Goal: Task Accomplishment & Management: Use online tool/utility

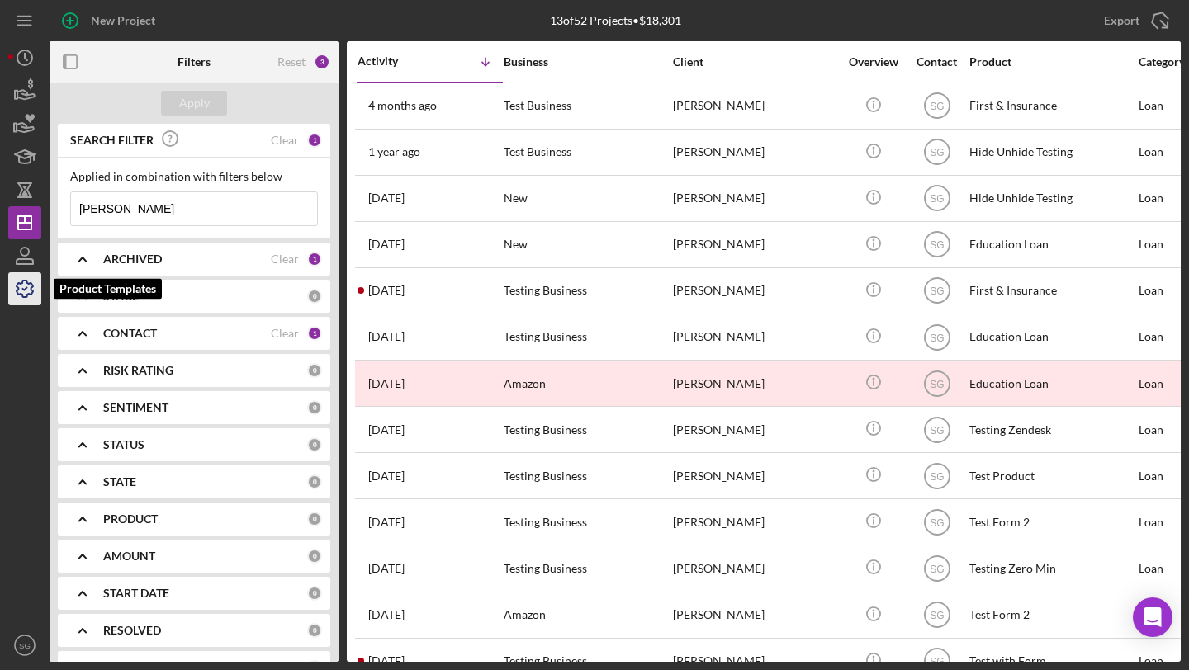
click at [23, 294] on icon "button" at bounding box center [24, 288] width 41 height 41
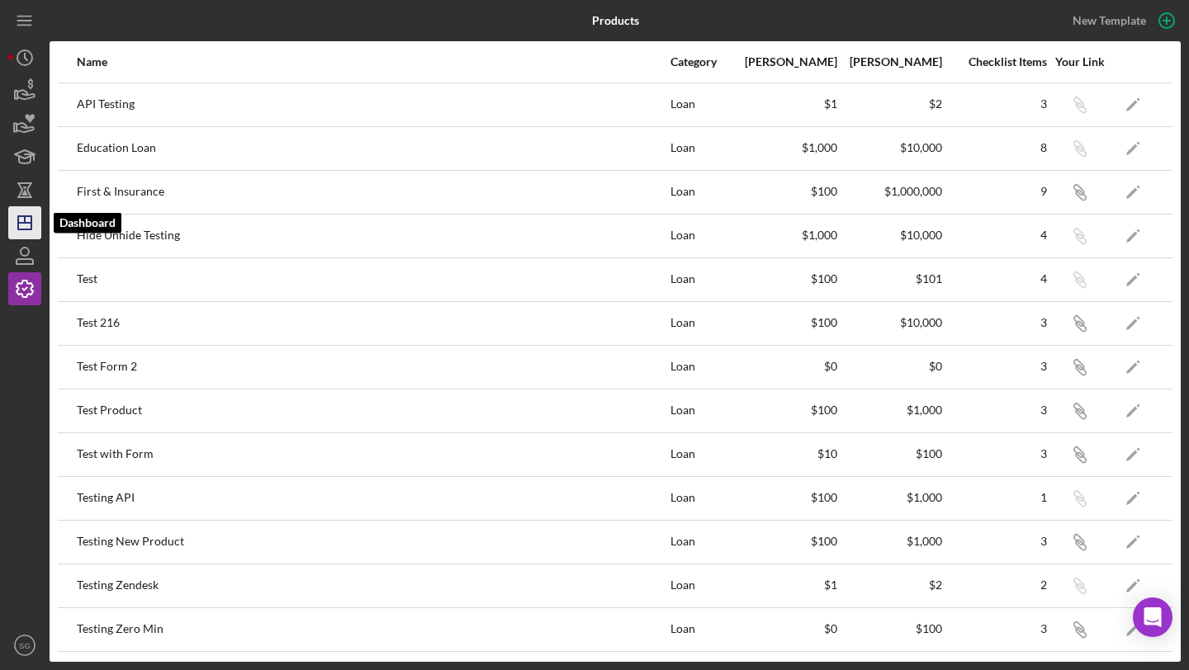
click at [26, 225] on icon "Icon/Dashboard" at bounding box center [24, 222] width 41 height 41
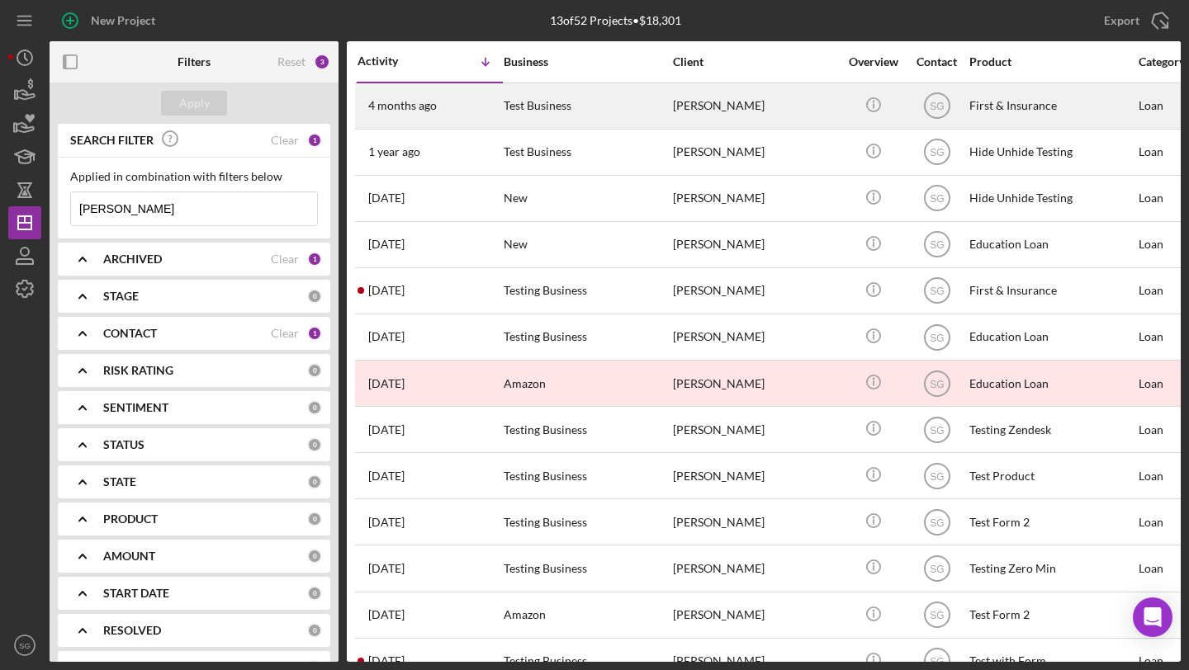
click at [636, 119] on div "Test Business" at bounding box center [586, 106] width 165 height 44
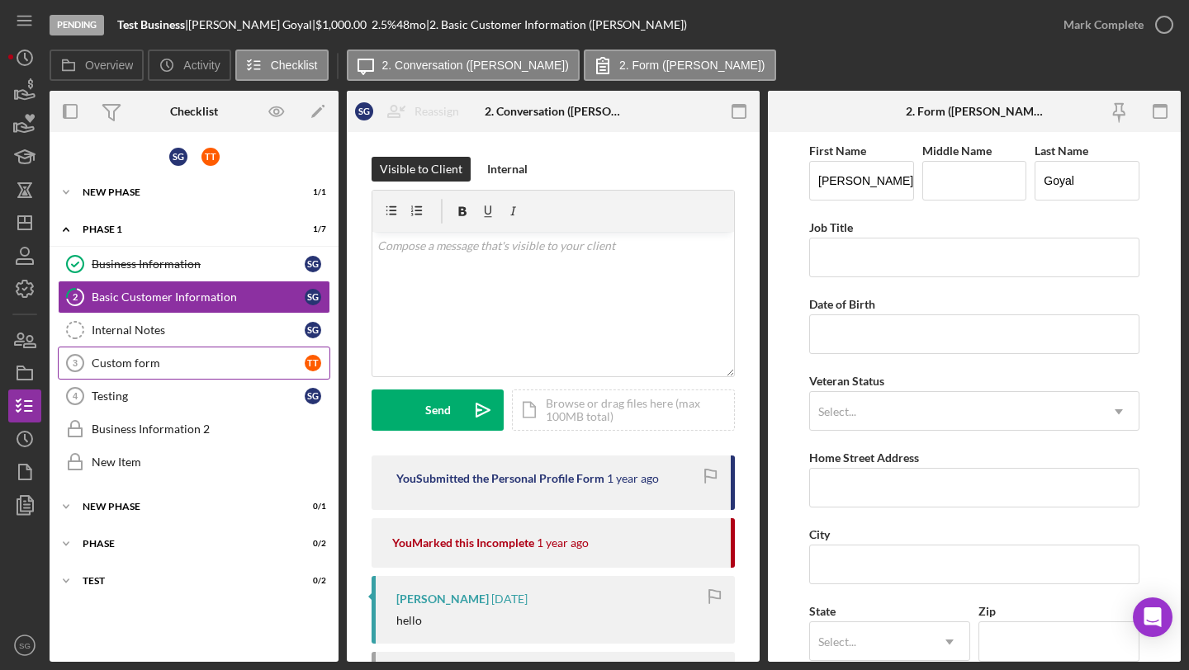
click at [129, 359] on div "Custom form" at bounding box center [198, 363] width 213 height 13
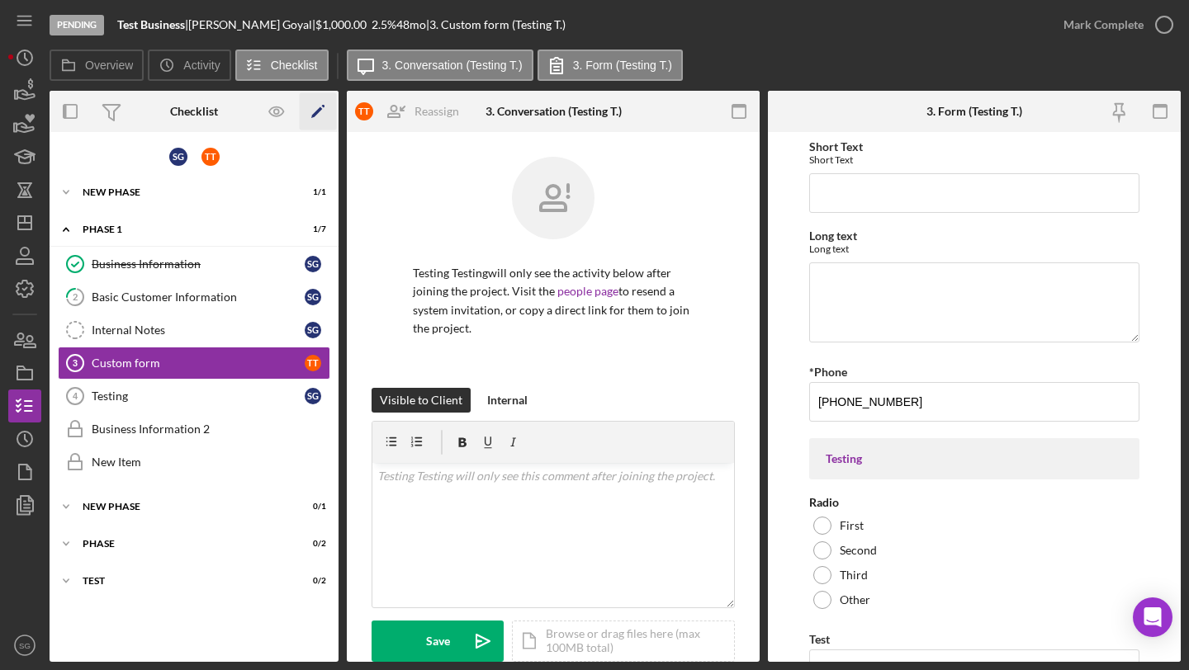
click at [315, 108] on icon "Icon/Edit" at bounding box center [318, 111] width 37 height 37
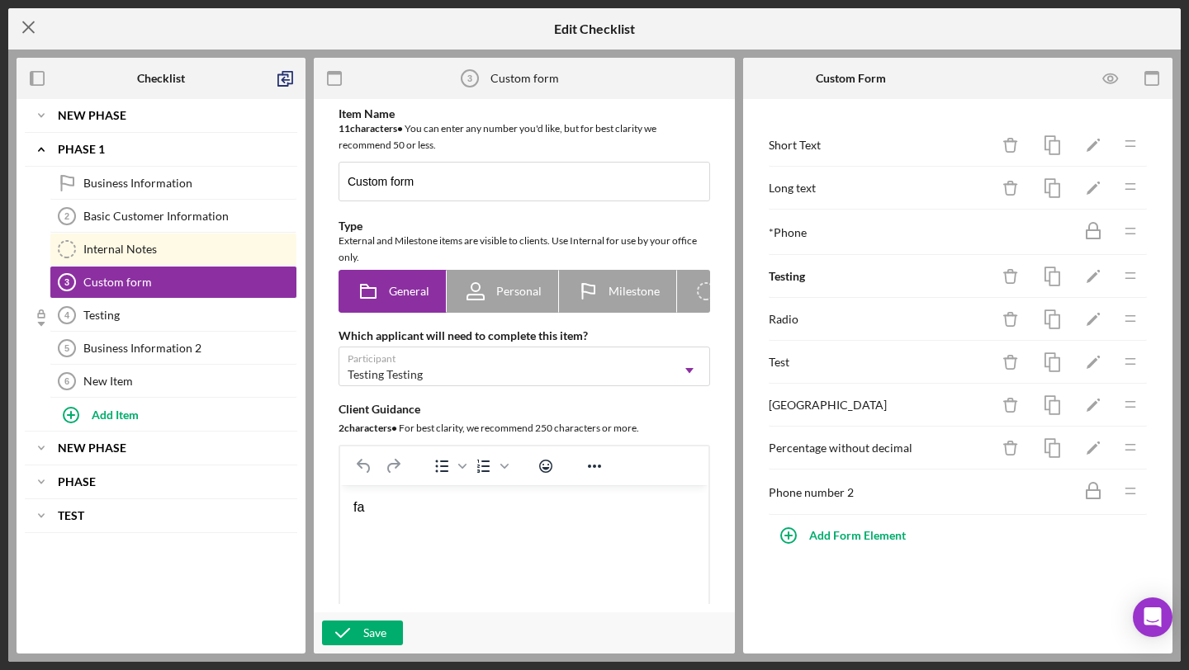
click at [31, 31] on line at bounding box center [28, 27] width 11 height 11
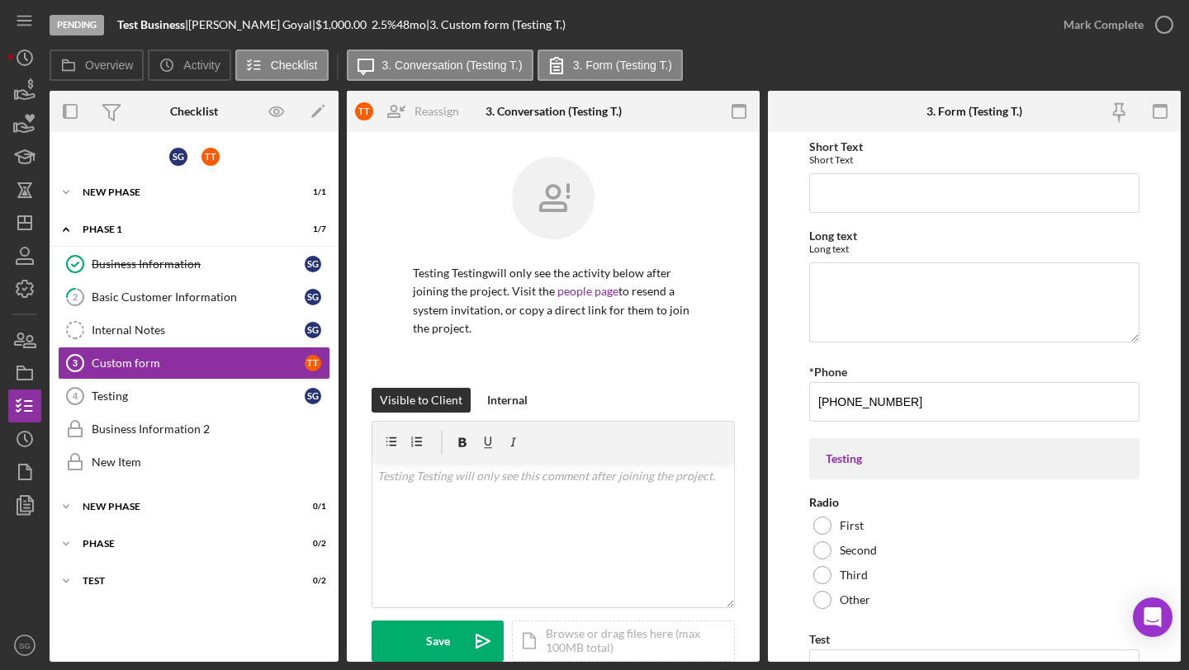
scroll to position [342, 0]
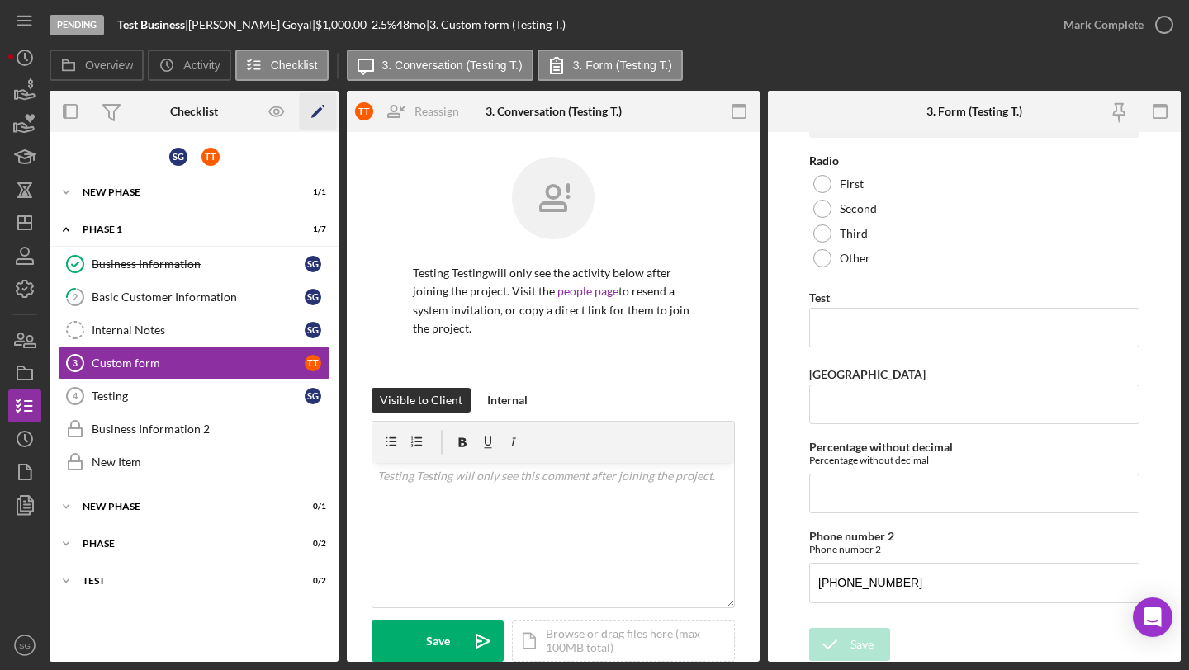
click at [309, 107] on icon "Icon/Edit" at bounding box center [318, 111] width 37 height 37
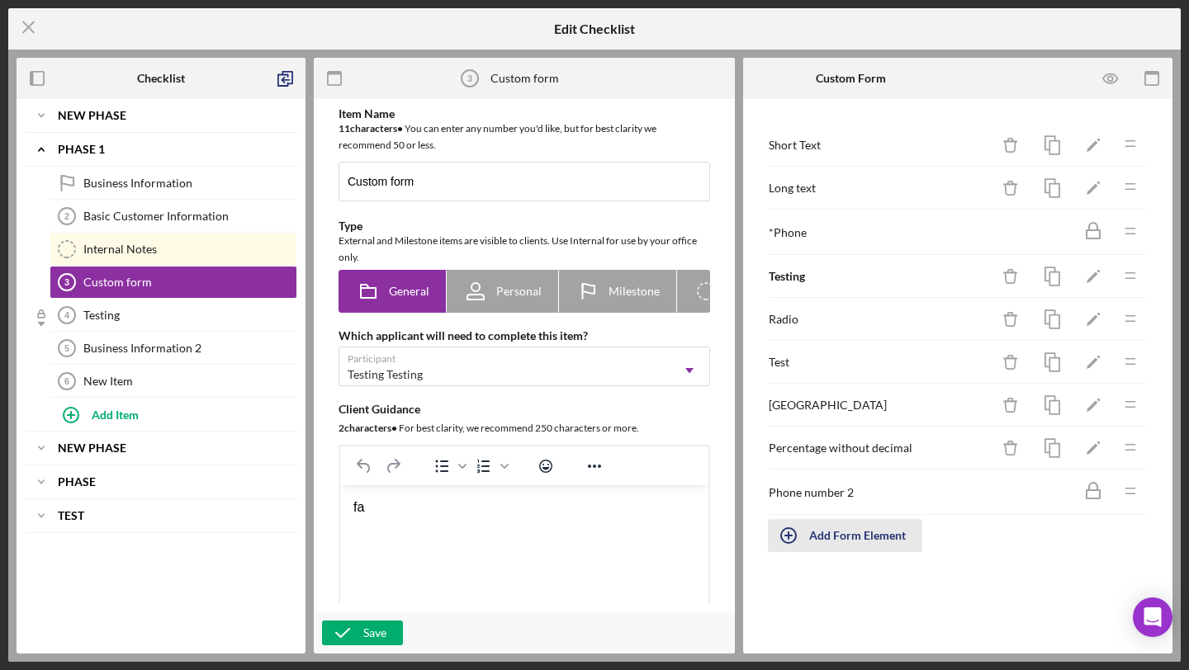
click at [815, 535] on div "Add Form Element" at bounding box center [857, 535] width 97 height 33
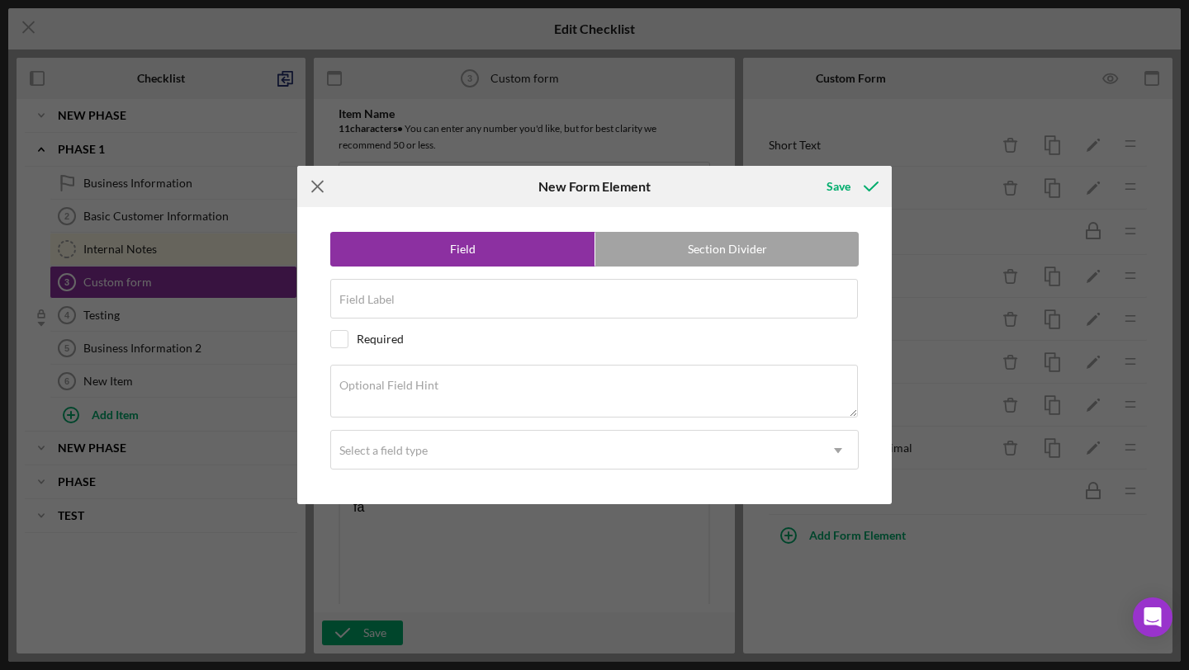
click at [322, 180] on icon "Icon/Menu Close" at bounding box center [317, 186] width 41 height 41
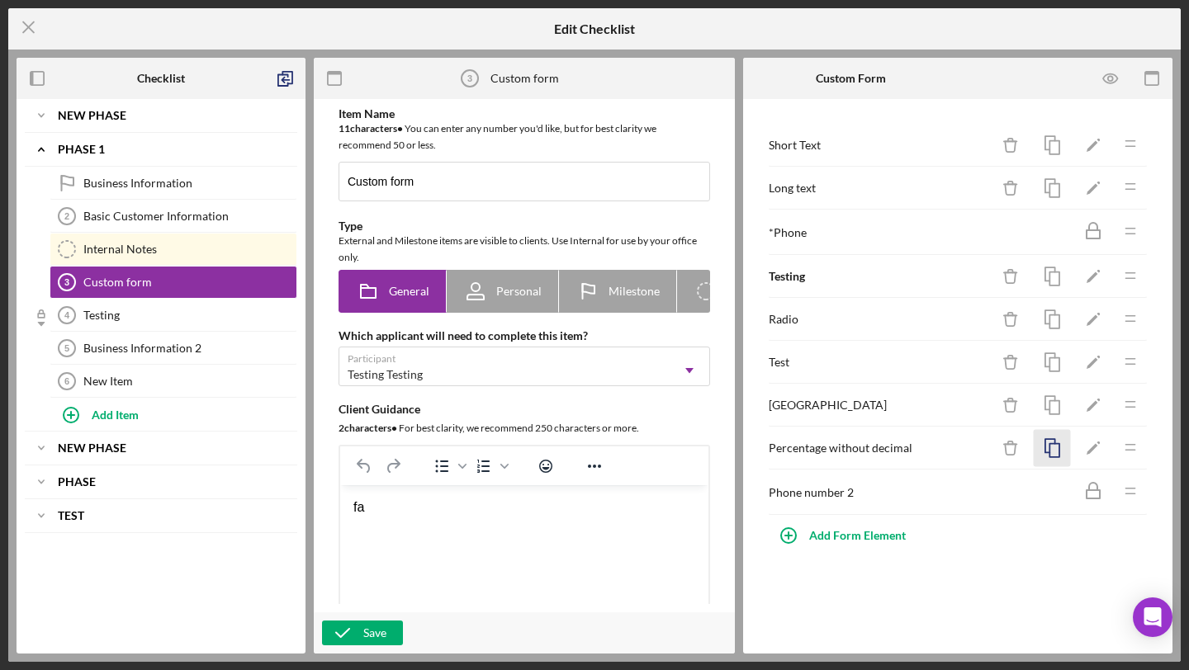
click at [1059, 446] on rect "button" at bounding box center [1054, 450] width 10 height 13
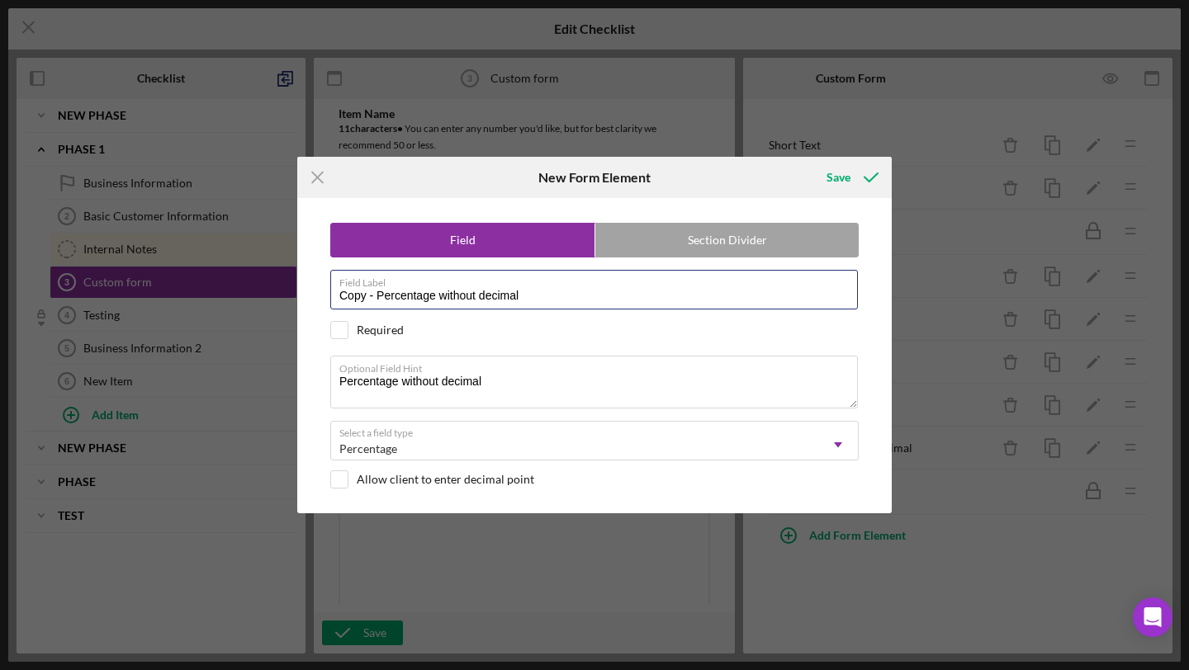
drag, startPoint x: 380, startPoint y: 296, endPoint x: 308, endPoint y: 296, distance: 71.8
click at [308, 296] on div "Field Section Divider Field Label Copy - Percentage without decimal Required Op…" at bounding box center [594, 355] width 578 height 315
type input "Percentage"
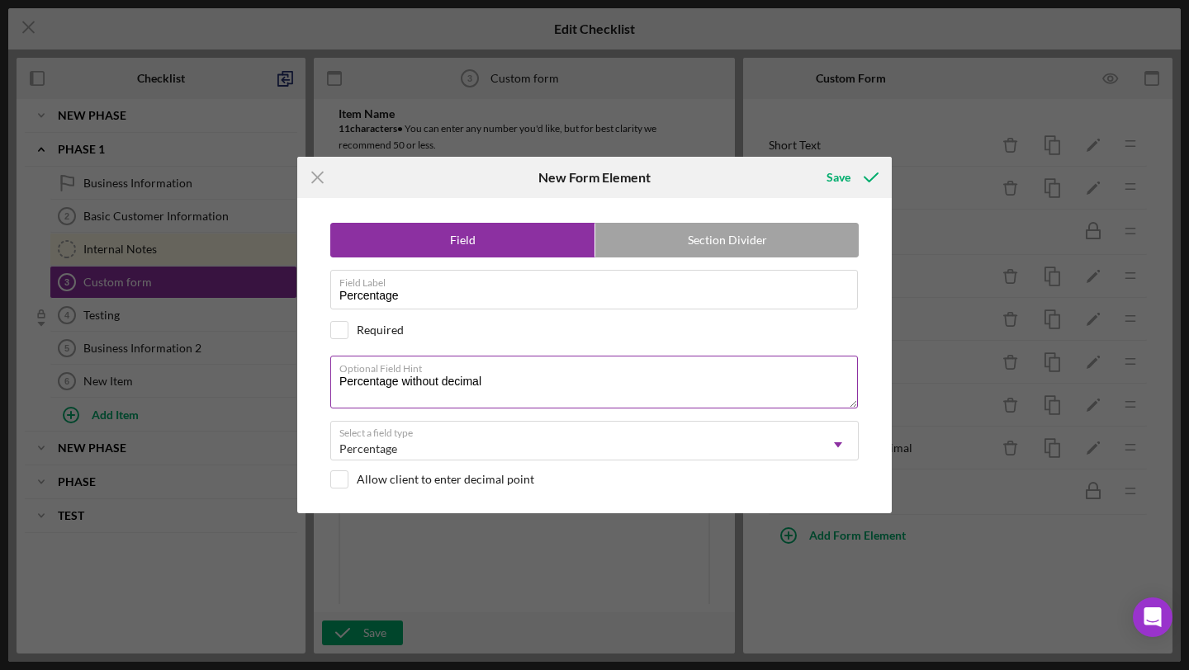
click at [395, 381] on textarea "Percentage without decimal" at bounding box center [594, 382] width 528 height 53
type textarea "Percentage"
click at [450, 482] on div "Allow client to enter decimal point" at bounding box center [446, 479] width 178 height 13
checkbox input "true"
click at [870, 166] on icon "submit" at bounding box center [870, 177] width 41 height 41
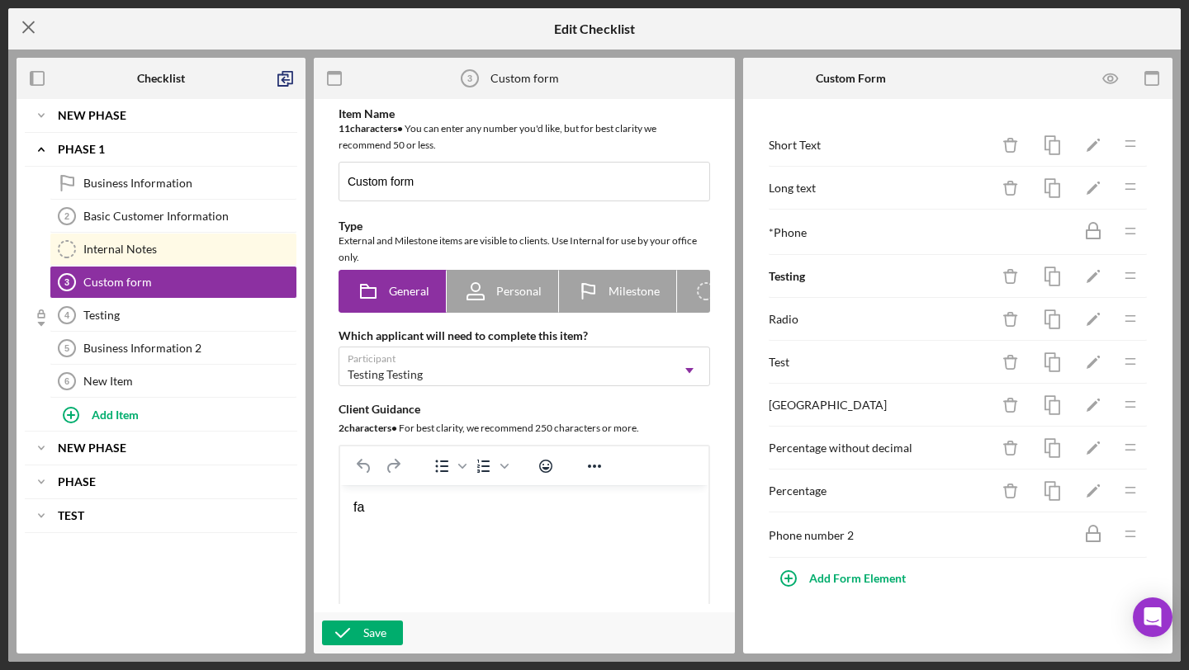
click at [25, 29] on icon "Icon/Menu Close" at bounding box center [28, 27] width 41 height 41
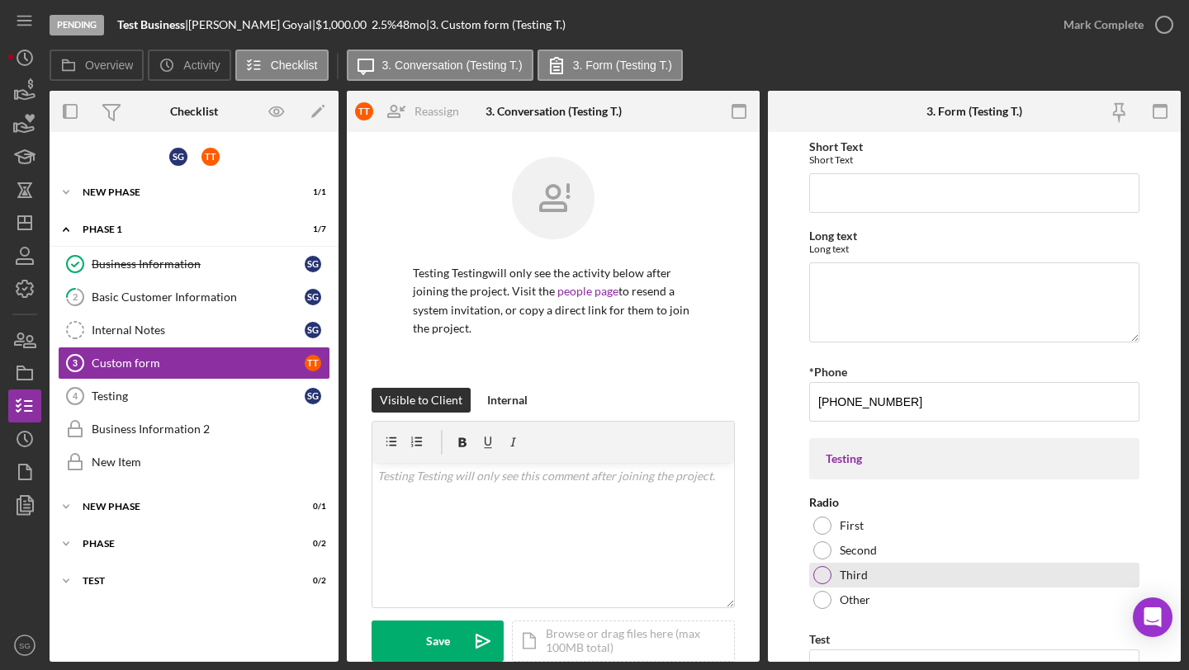
scroll to position [432, 0]
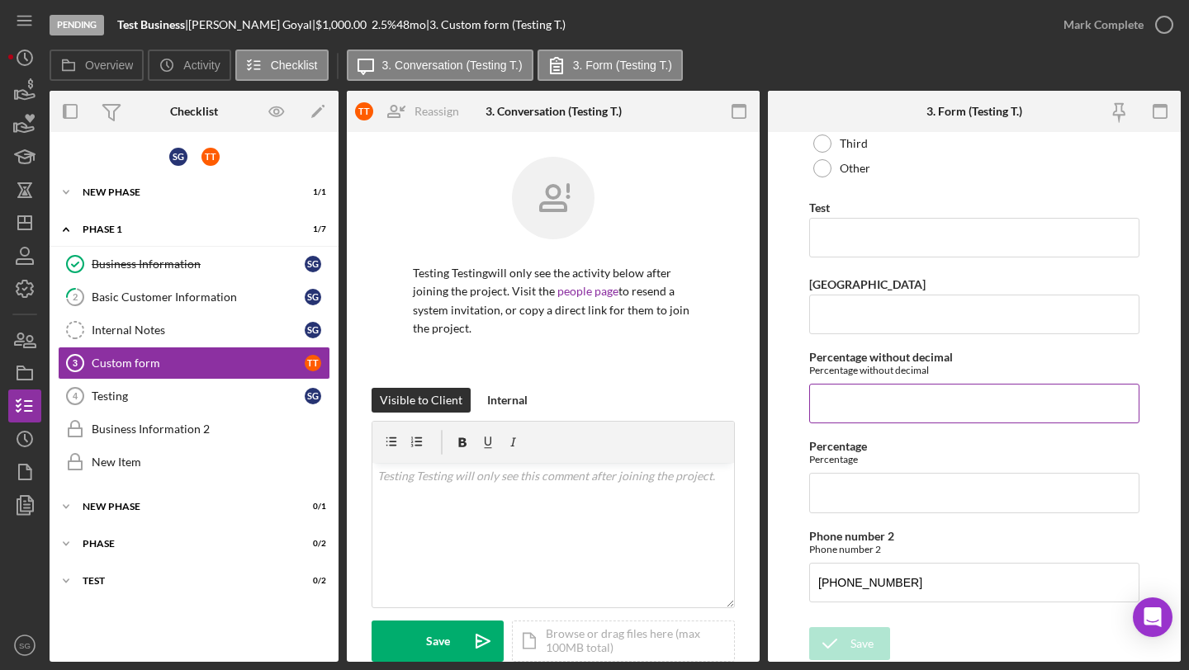
click at [869, 405] on input "Percentage without decimal" at bounding box center [974, 404] width 330 height 40
click at [841, 488] on input "Percentage" at bounding box center [974, 493] width 330 height 40
type input "166.88900%"
click at [845, 648] on icon "submit" at bounding box center [829, 643] width 41 height 41
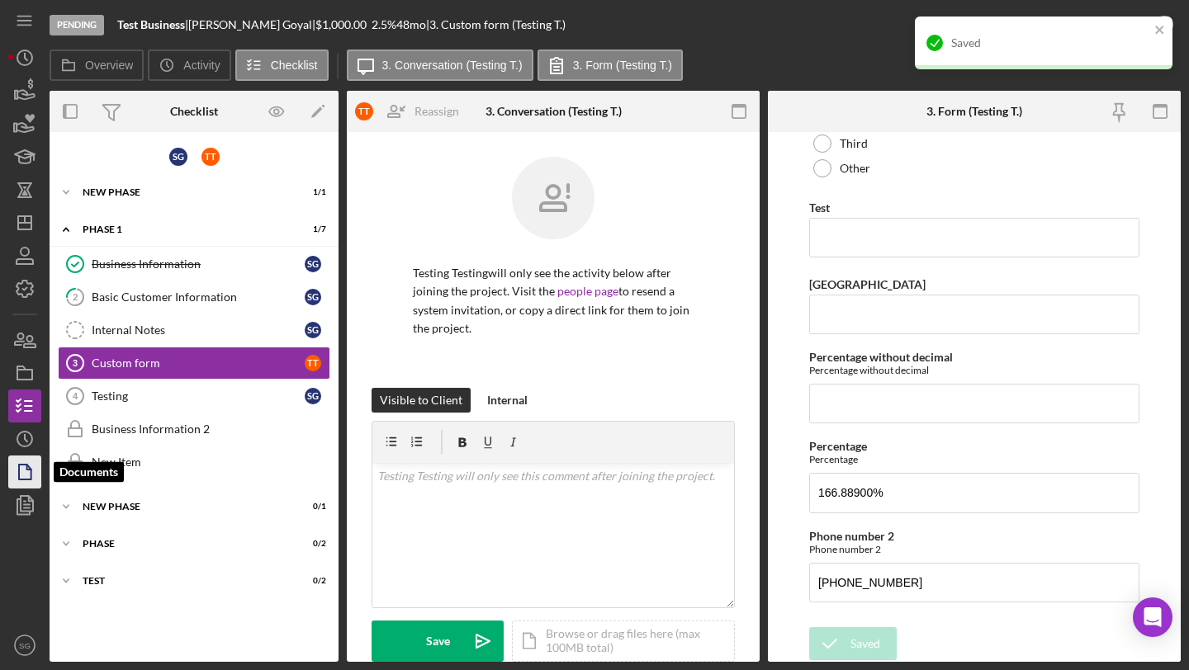
click at [22, 475] on icon "button" at bounding box center [24, 472] width 41 height 41
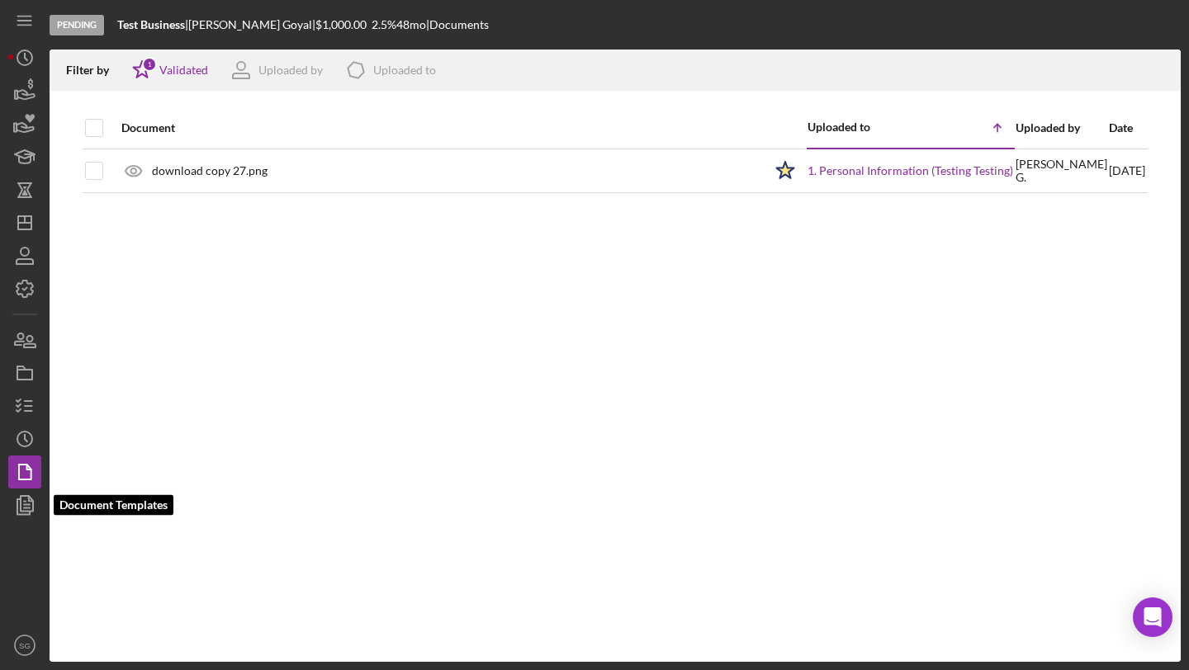
click at [22, 522] on div at bounding box center [24, 575] width 33 height 107
click at [15, 507] on icon "button" at bounding box center [24, 505] width 41 height 41
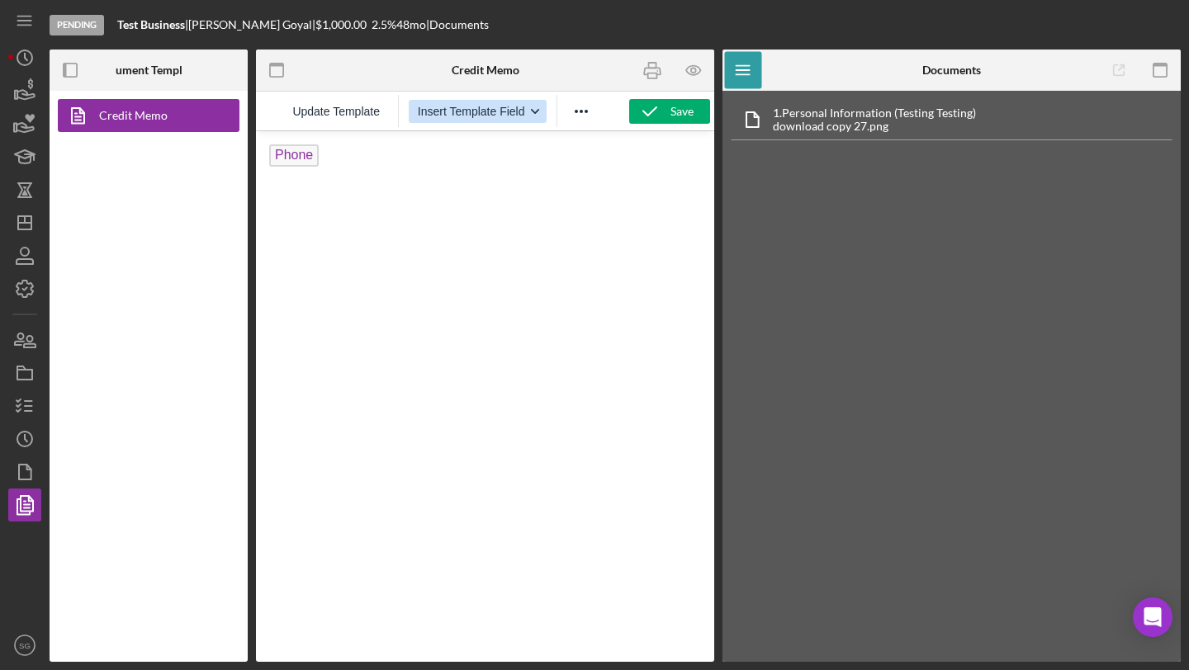
click at [440, 105] on span "Insert Template Field" at bounding box center [471, 111] width 107 height 13
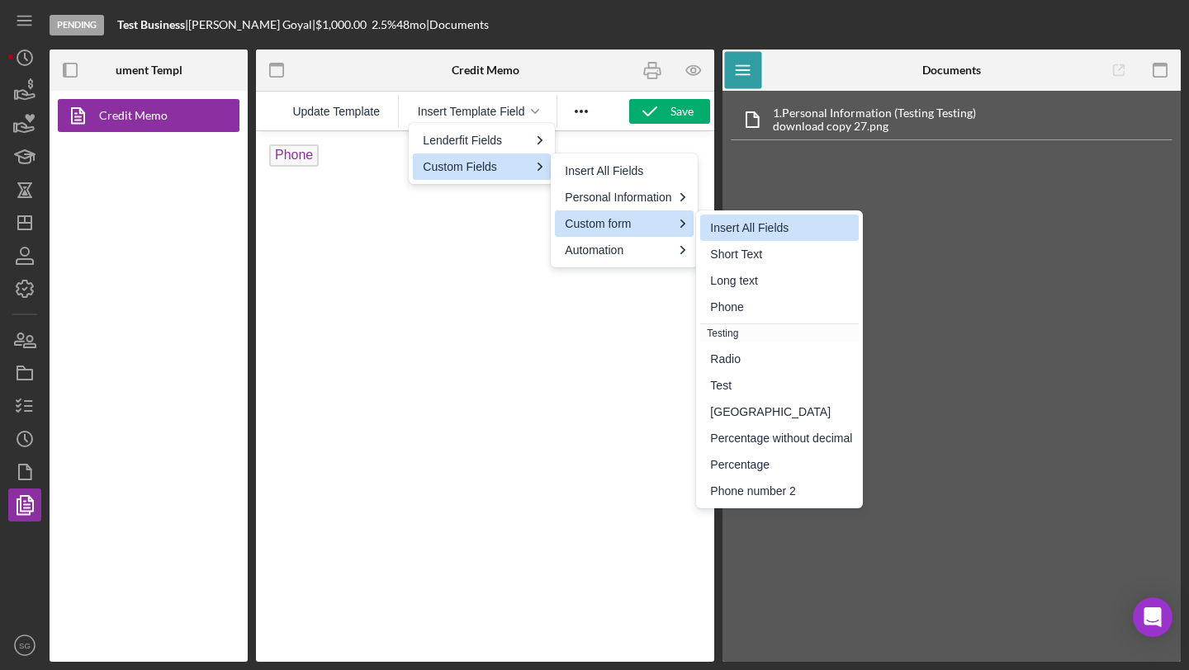
click at [769, 225] on div "Insert All Fields" at bounding box center [781, 228] width 142 height 20
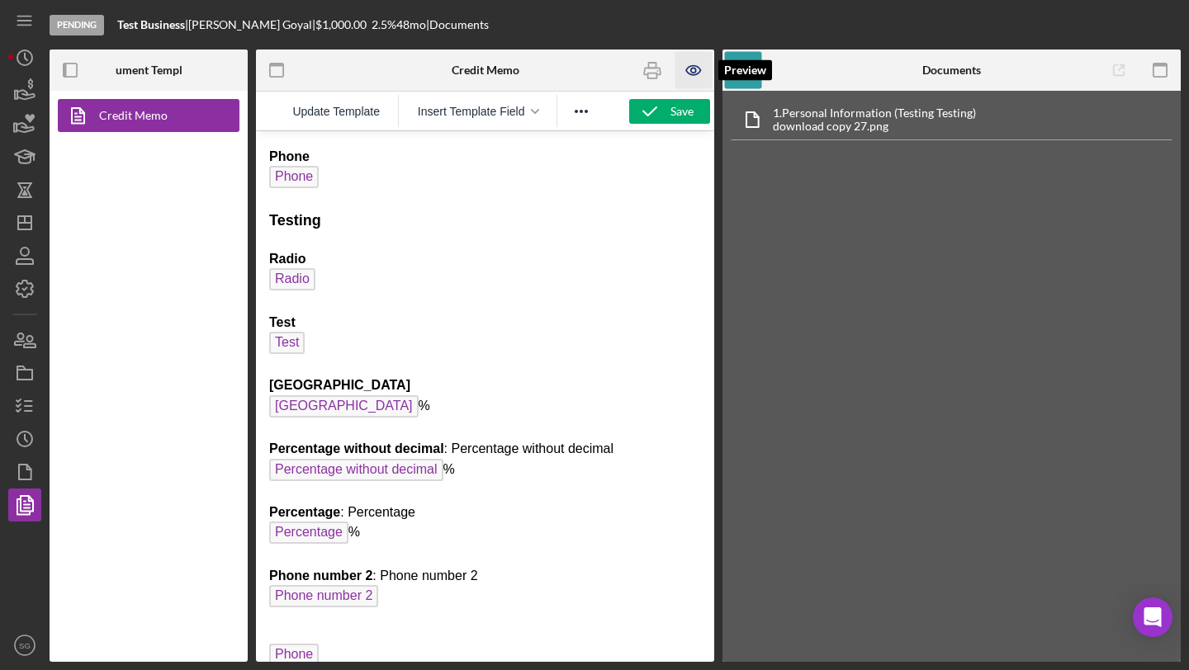
click at [698, 74] on icon "button" at bounding box center [693, 70] width 37 height 37
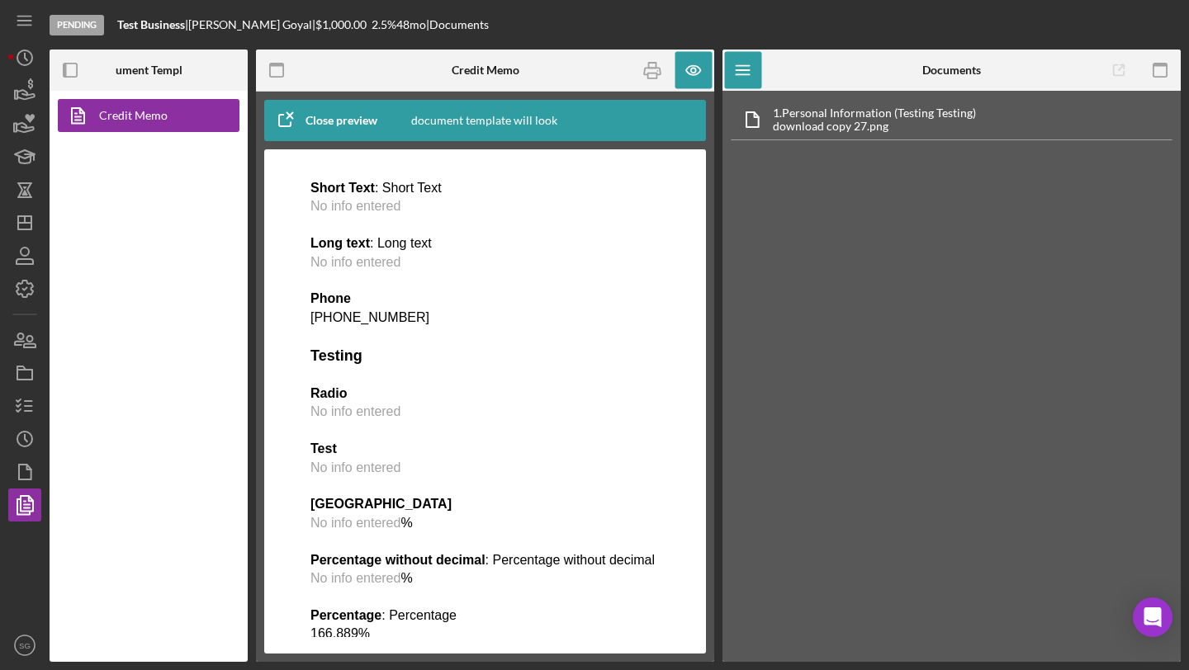
scroll to position [144, 0]
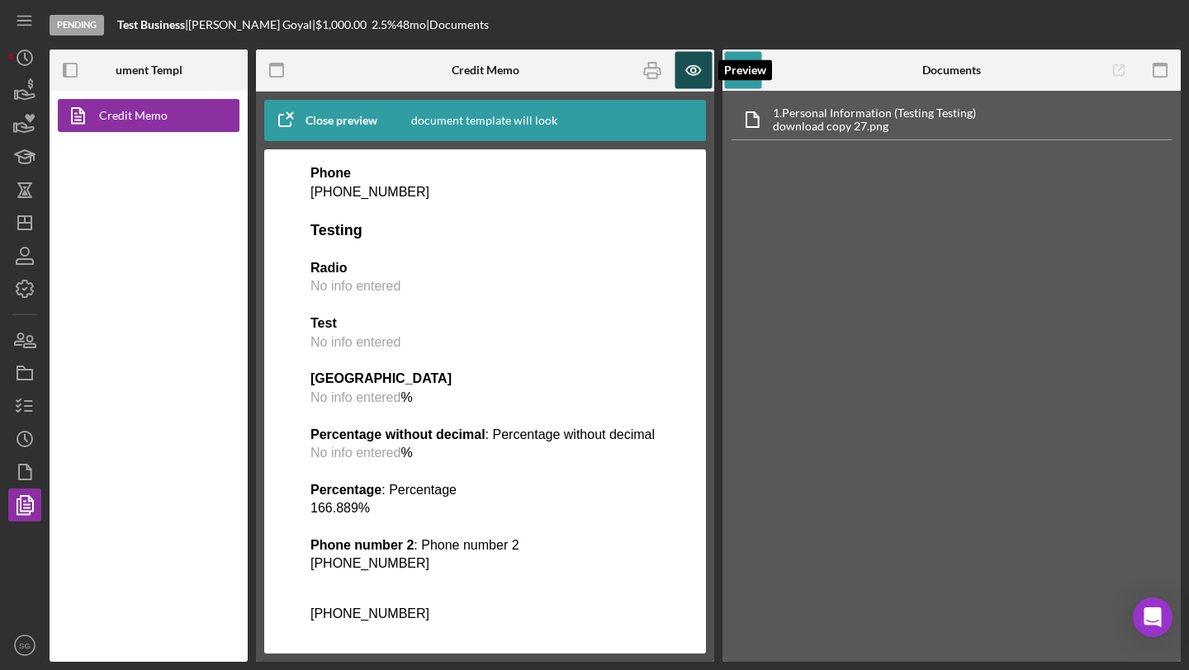
click at [695, 75] on icon "button" at bounding box center [693, 70] width 37 height 37
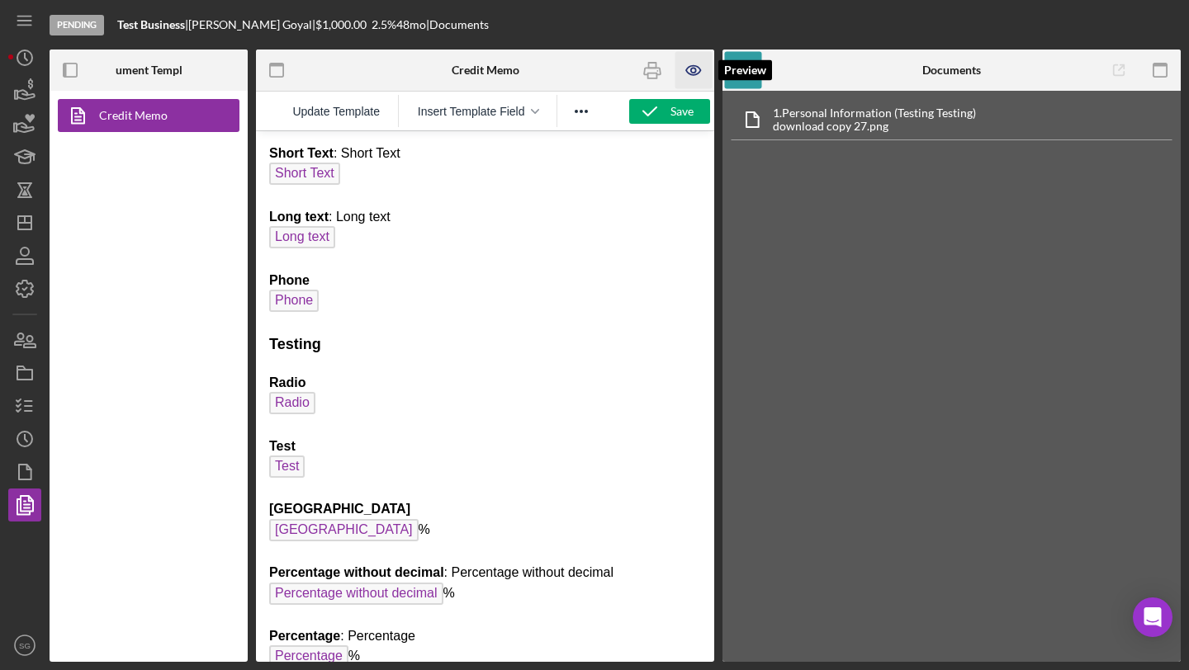
scroll to position [0, 0]
click at [14, 481] on icon "button" at bounding box center [24, 472] width 41 height 41
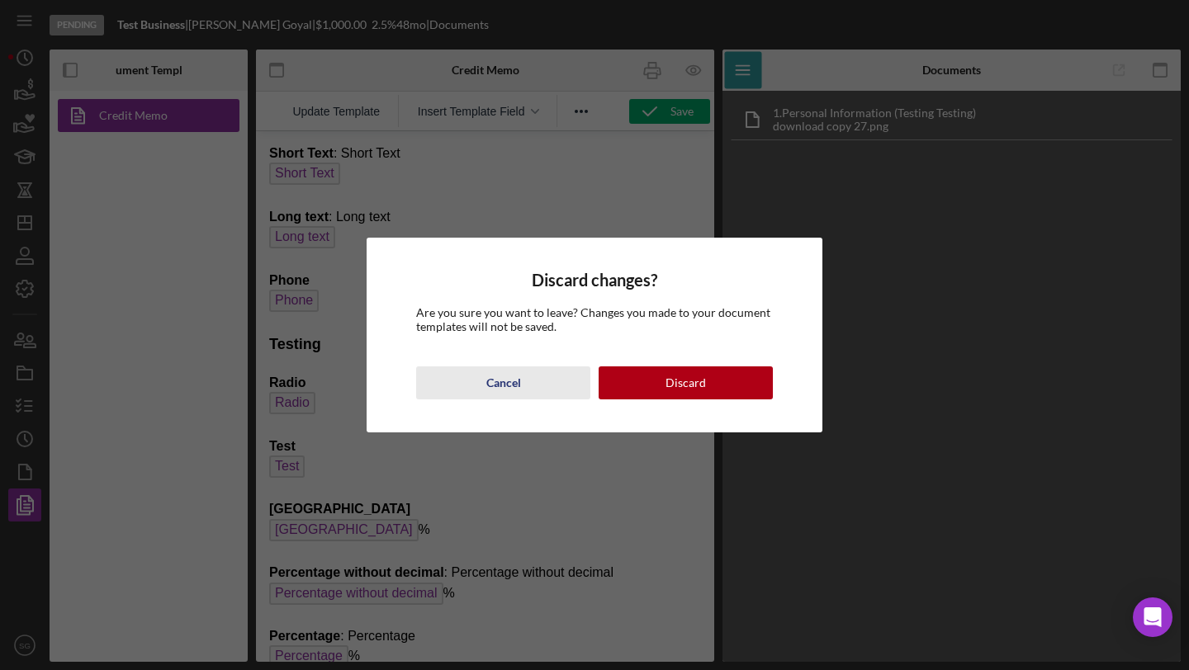
click at [519, 379] on div "Cancel" at bounding box center [503, 383] width 35 height 33
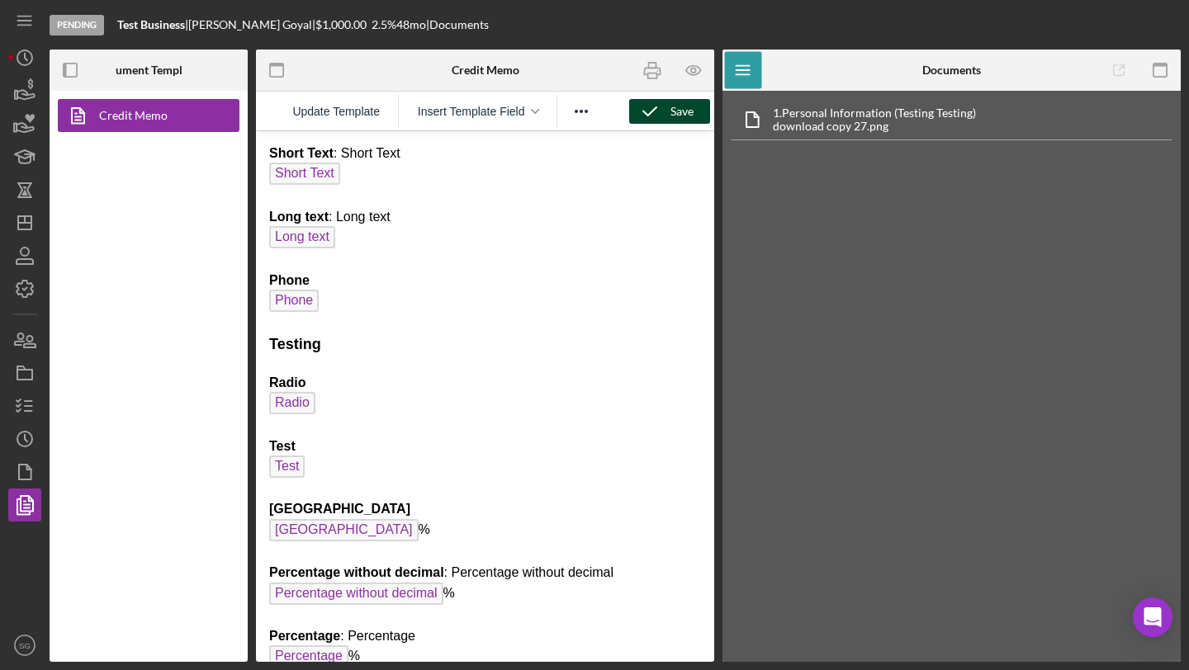
click at [694, 102] on button "Save" at bounding box center [669, 111] width 81 height 25
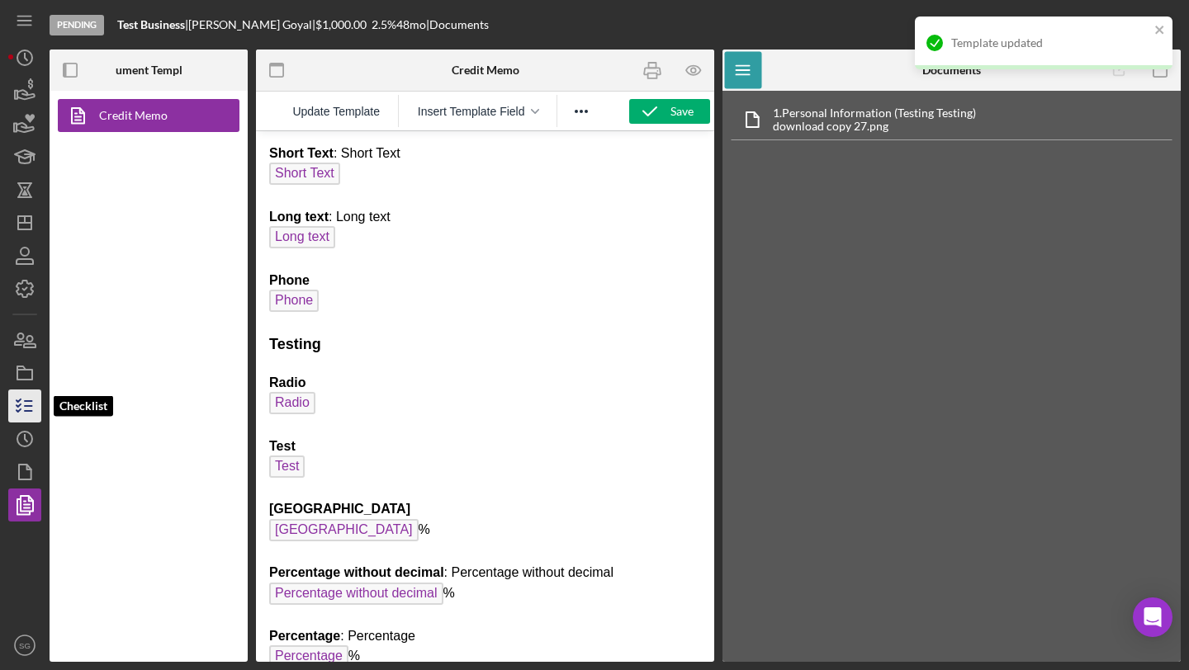
click at [25, 410] on icon "button" at bounding box center [24, 406] width 41 height 41
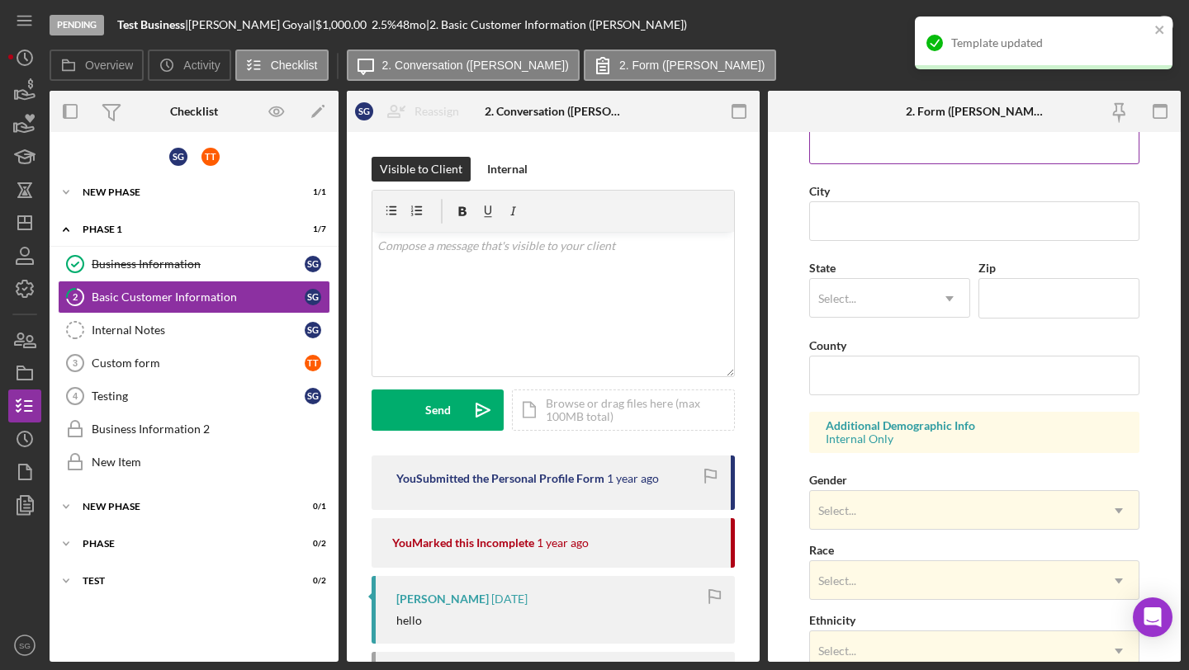
scroll to position [571, 0]
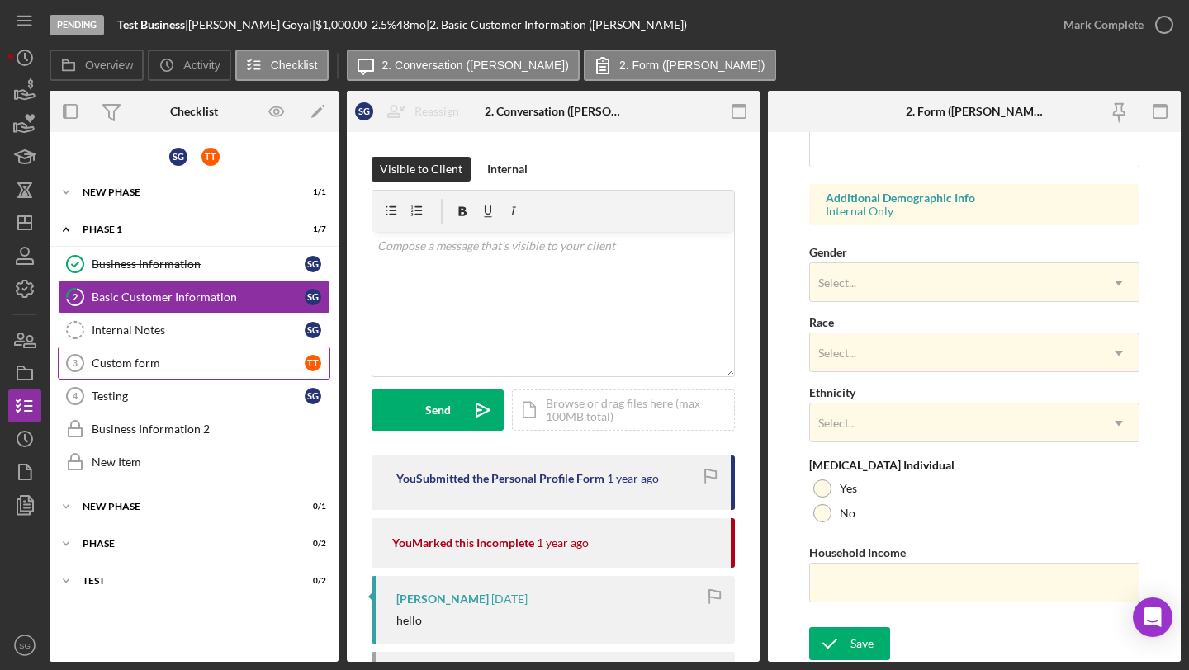
click at [121, 373] on link "Custom form 3 Custom form T T" at bounding box center [194, 363] width 272 height 33
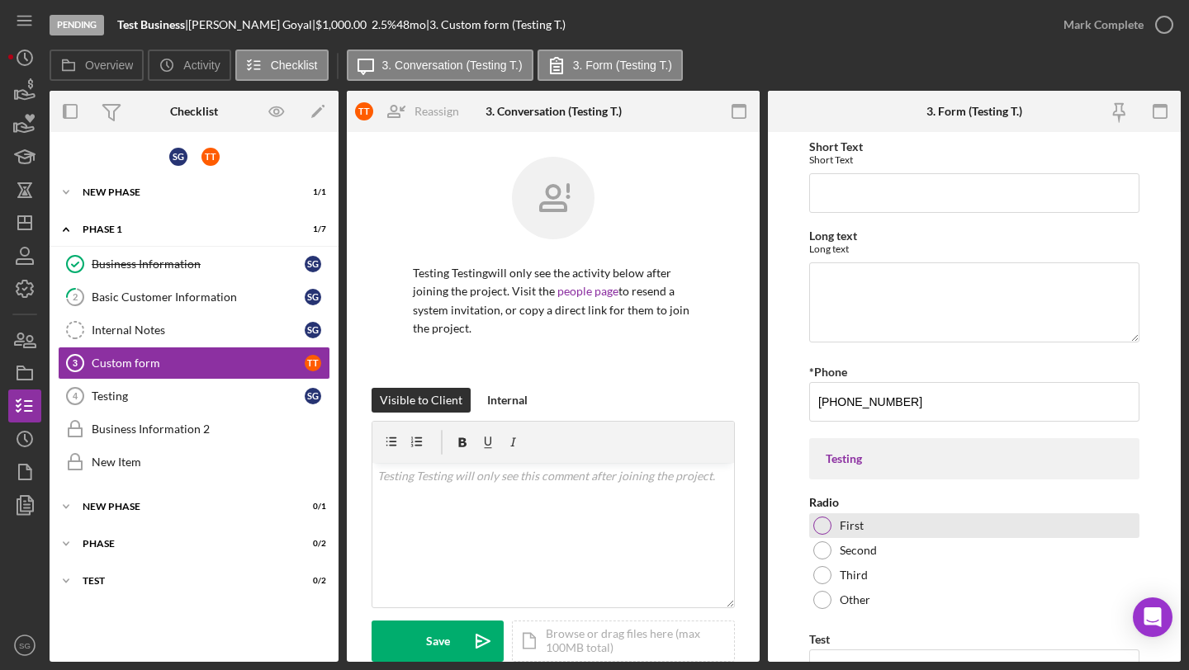
scroll to position [432, 0]
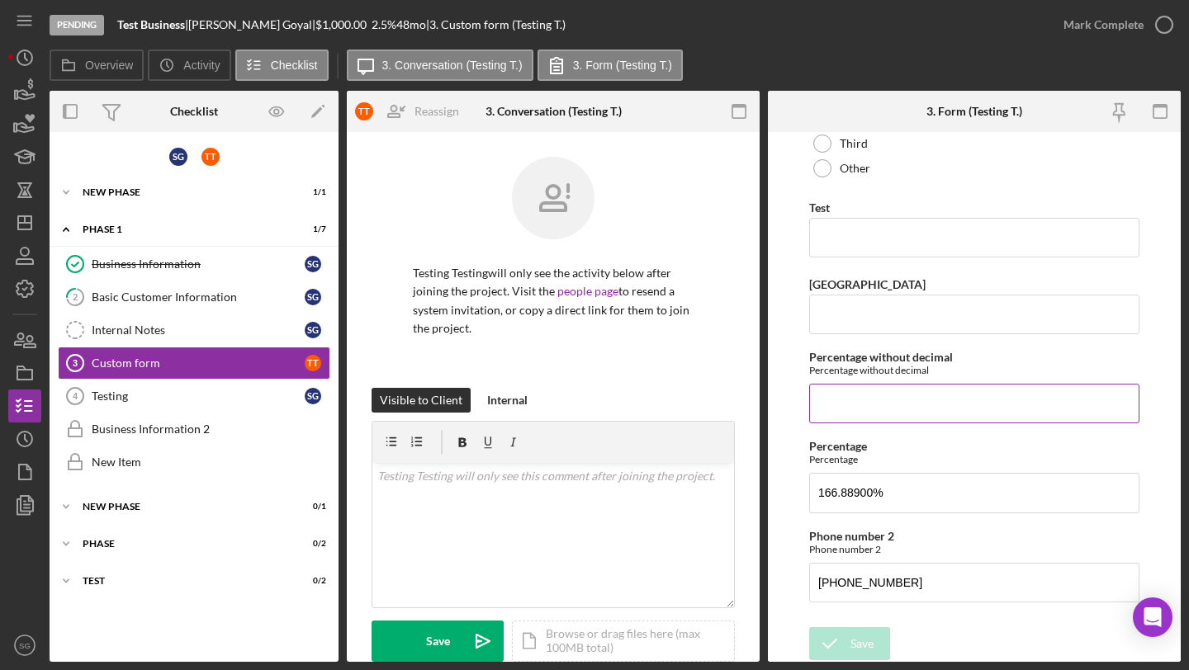
click at [859, 398] on input "Percentage without decimal" at bounding box center [974, 404] width 330 height 40
type input "100%"
click at [836, 636] on icon "submit" at bounding box center [829, 643] width 41 height 41
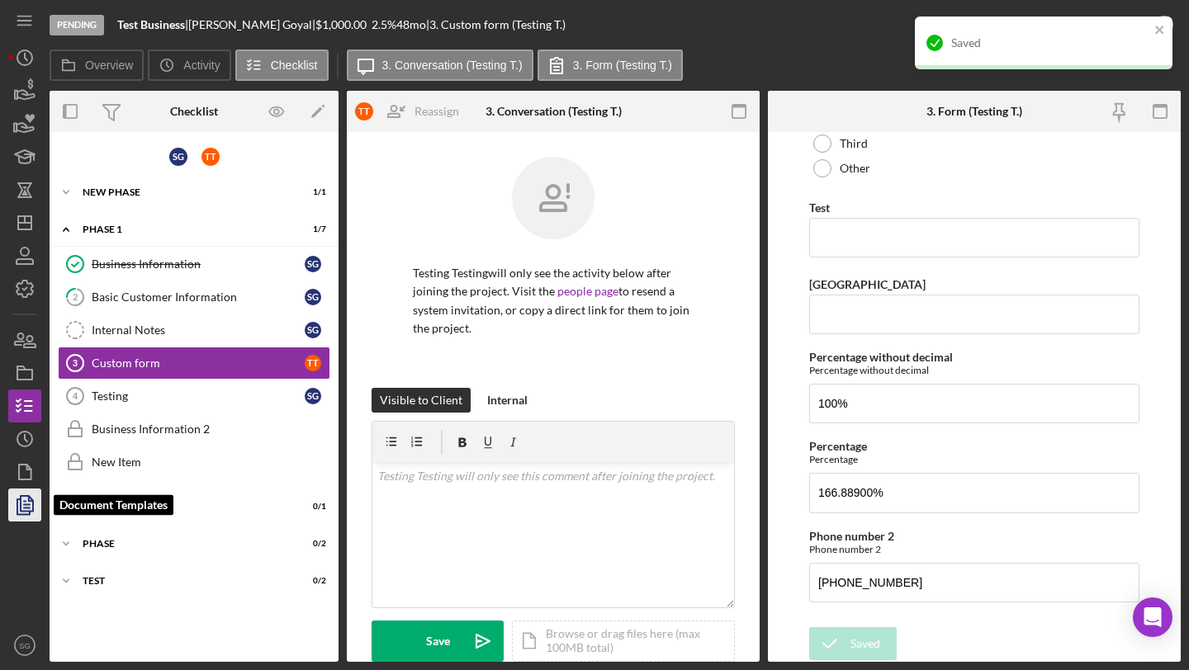
click at [25, 497] on icon "button" at bounding box center [24, 505] width 41 height 41
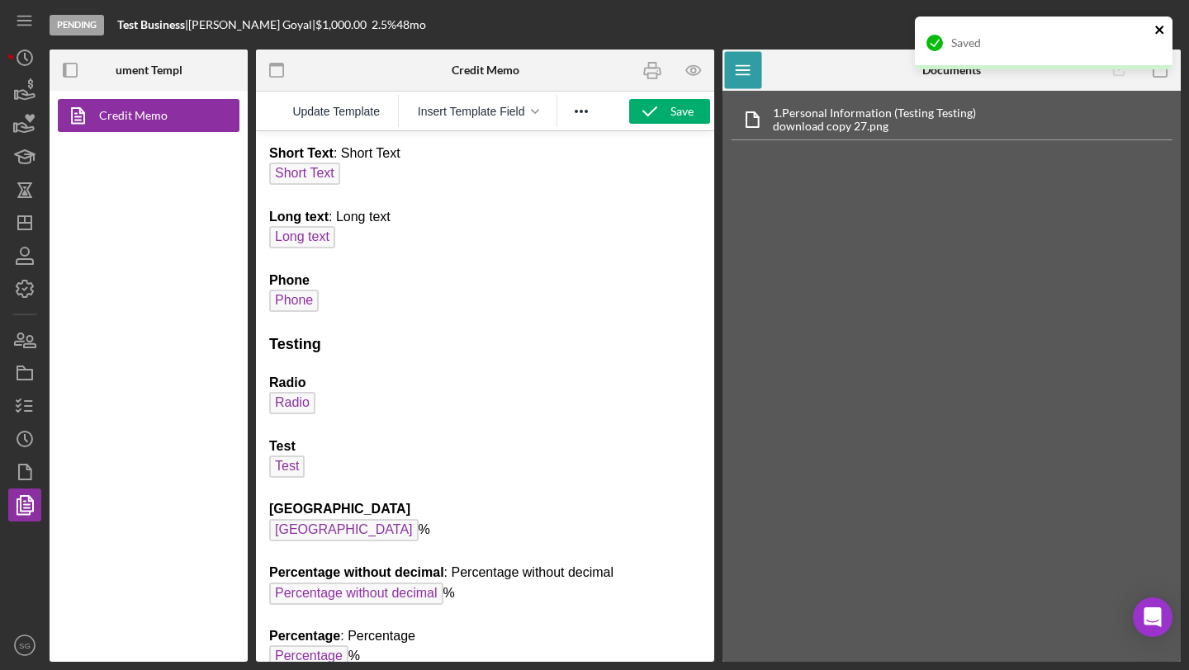
click at [1154, 27] on icon "close" at bounding box center [1160, 29] width 12 height 13
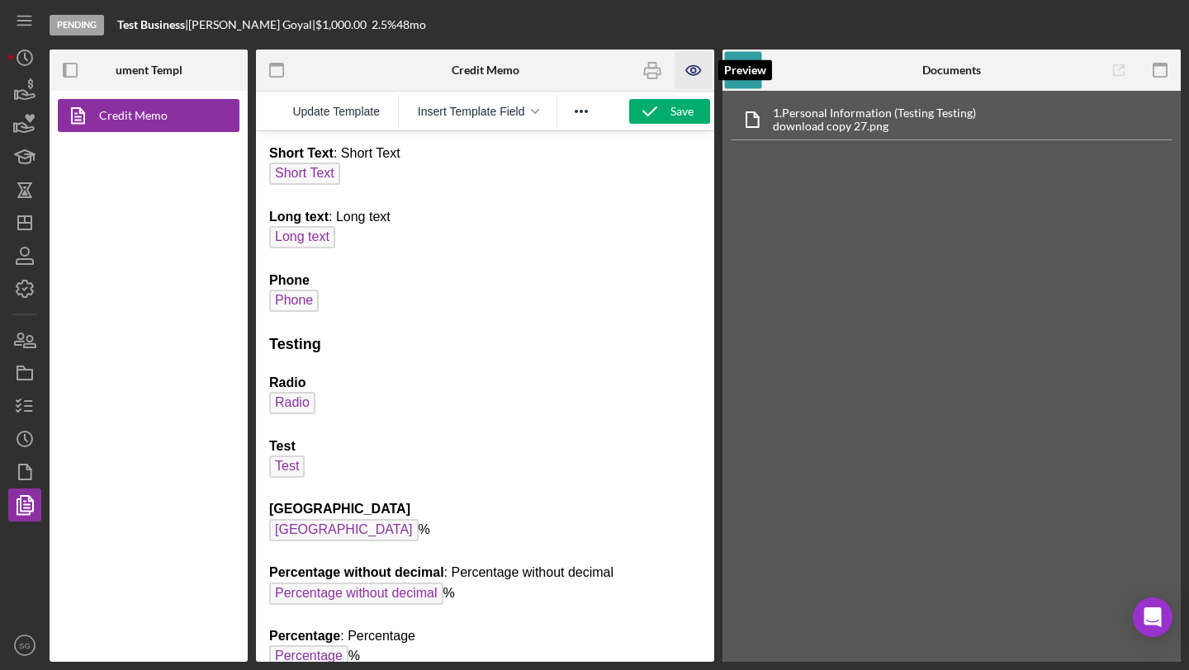
click at [687, 75] on icon "button" at bounding box center [693, 70] width 37 height 37
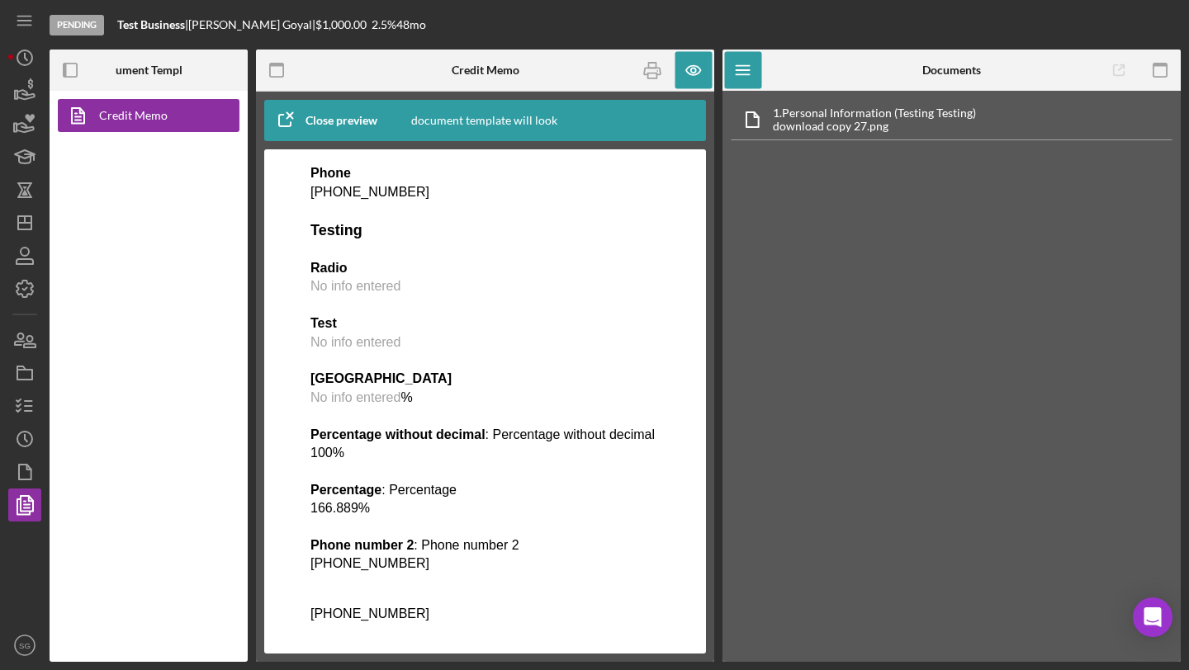
scroll to position [144, 0]
click at [34, 508] on icon "button" at bounding box center [24, 505] width 41 height 41
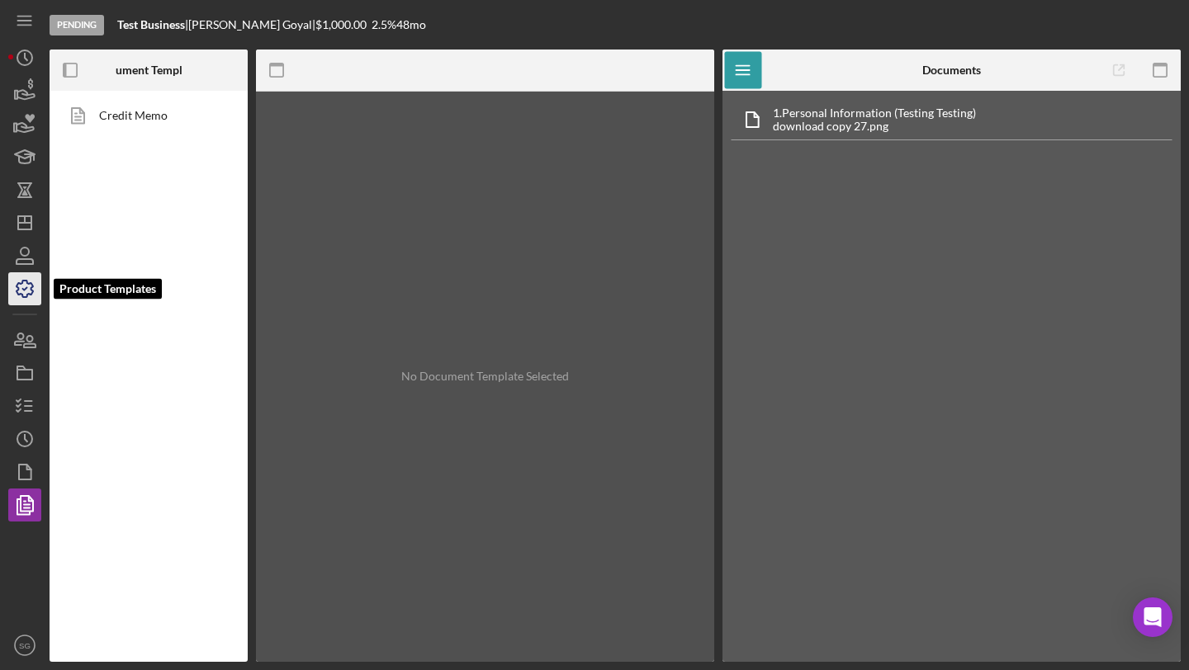
click at [17, 294] on icon "button" at bounding box center [24, 288] width 41 height 41
